Goal: Find specific page/section: Find specific page/section

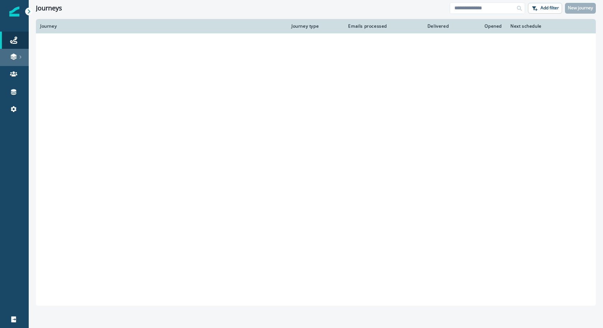
click at [20, 57] on icon at bounding box center [21, 57] width 4 height 4
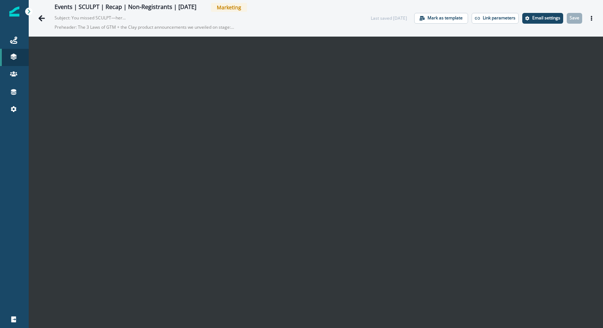
click at [329, 19] on div "Events | SCULPT | Recap | Non-Registrants | Sep 18 Marketing Subject: You misse…" at bounding box center [206, 18] width 302 height 31
